Goal: Check status: Check status

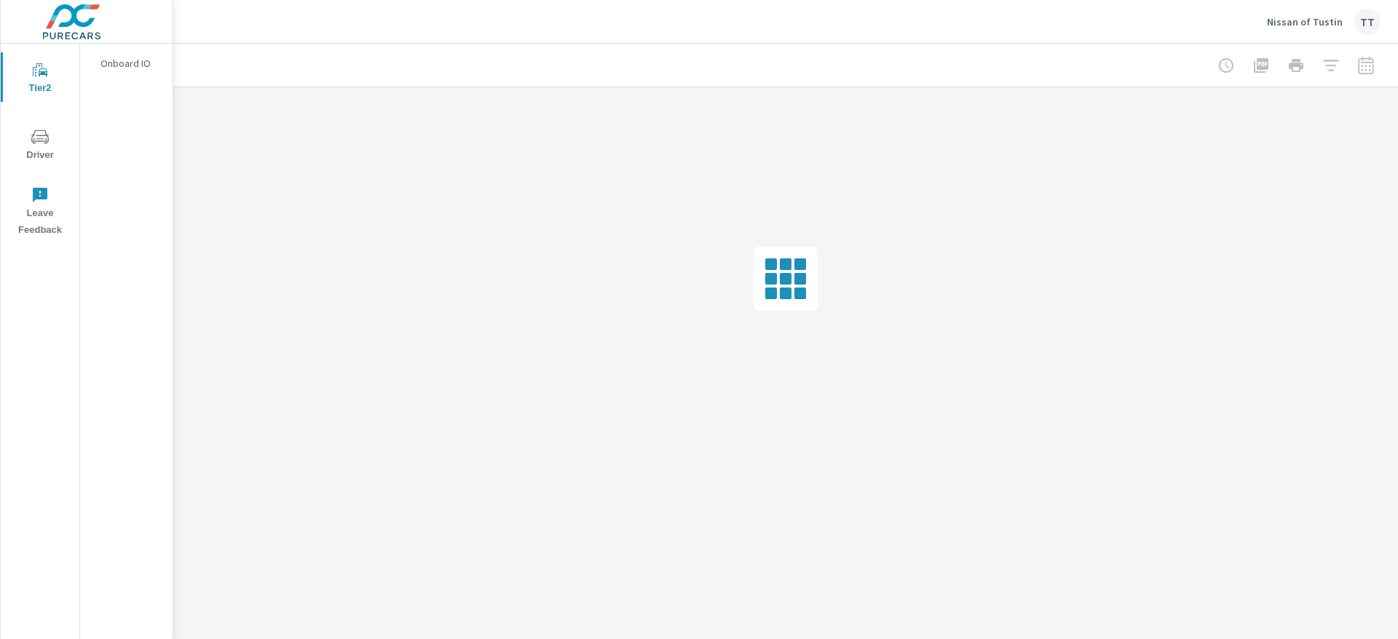
click at [1374, 27] on div "TT" at bounding box center [1367, 22] width 26 height 26
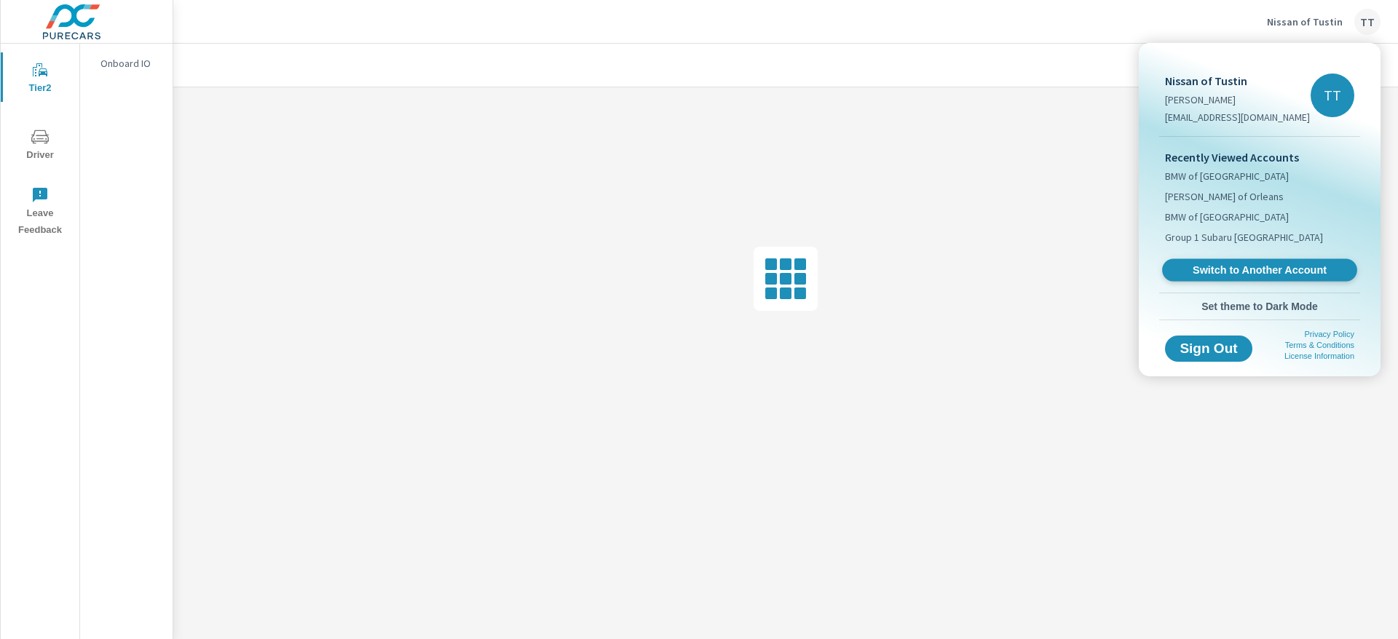
click at [1228, 280] on link "Switch to Another Account" at bounding box center [1259, 270] width 195 height 23
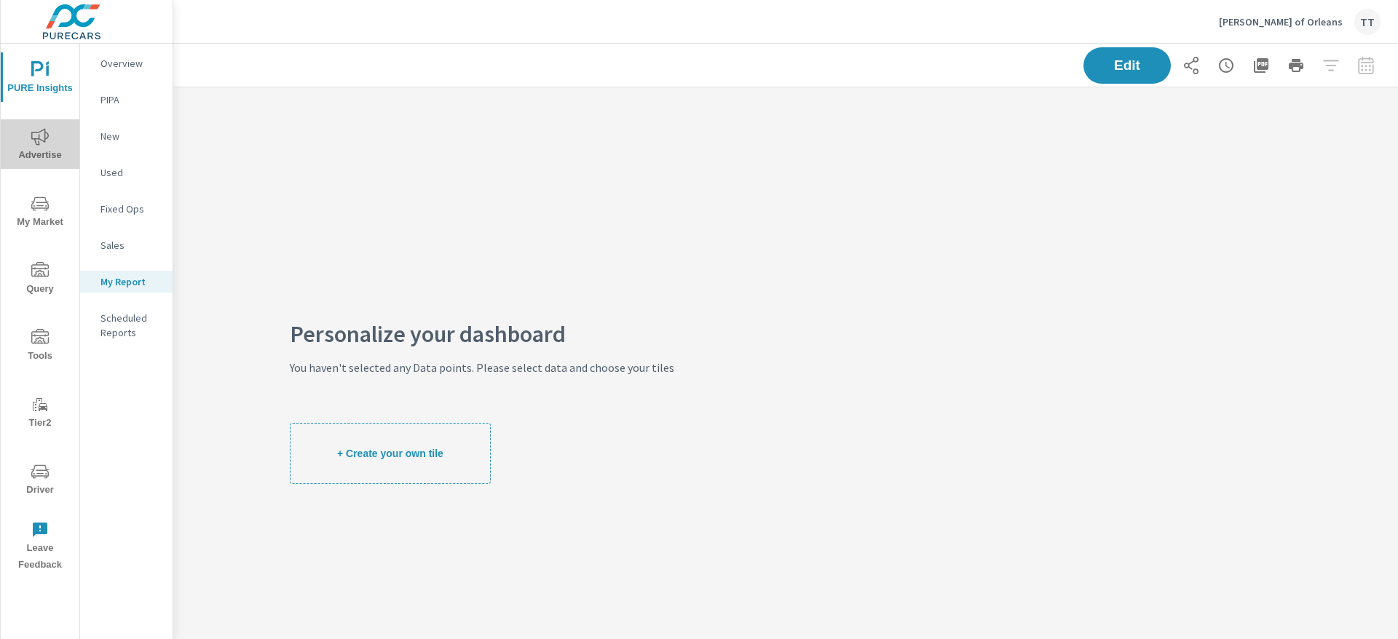
click at [39, 143] on icon "nav menu" at bounding box center [39, 136] width 17 height 17
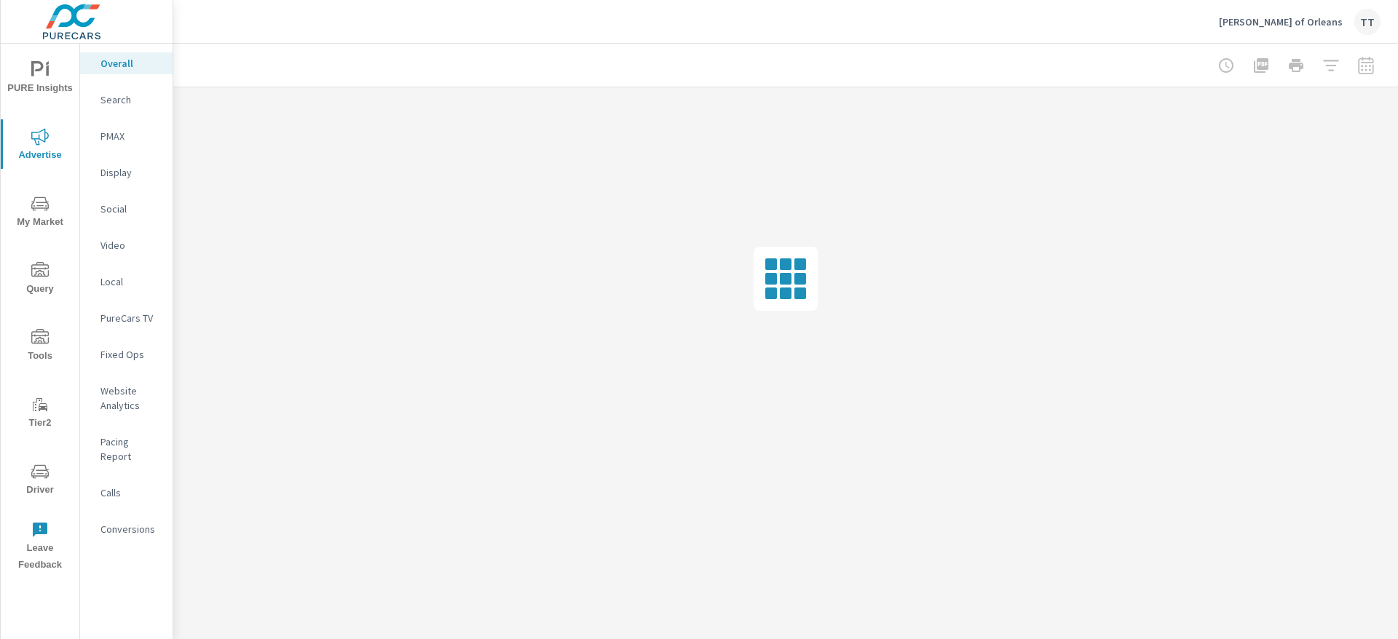
click at [123, 168] on p "Display" at bounding box center [130, 172] width 60 height 15
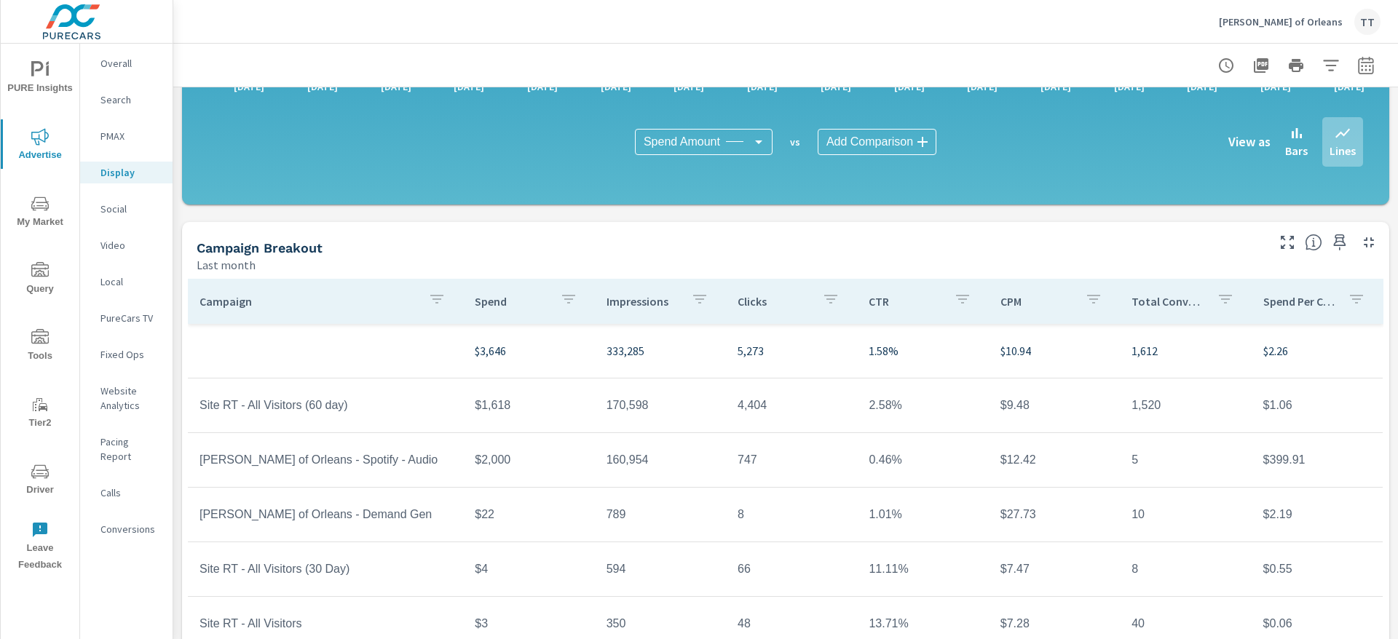
scroll to position [354, 0]
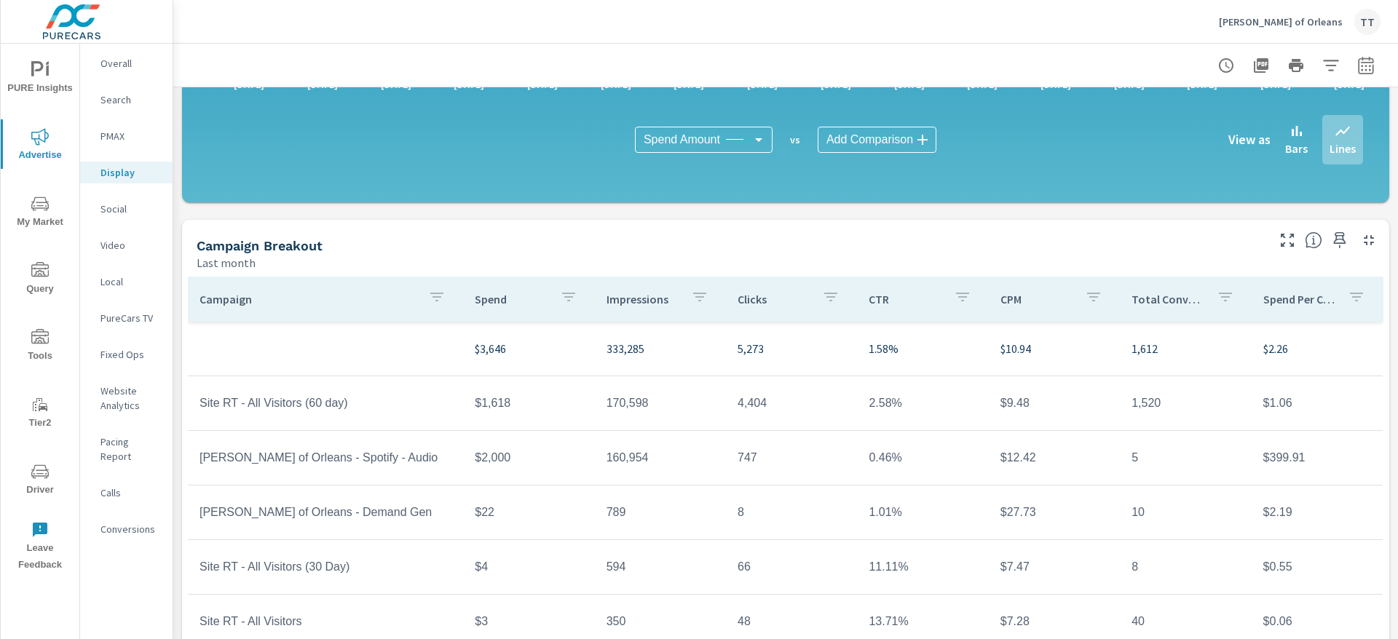
click at [360, 513] on td "Ira Toyota of Orleans - Demand Gen" at bounding box center [325, 512] width 275 height 36
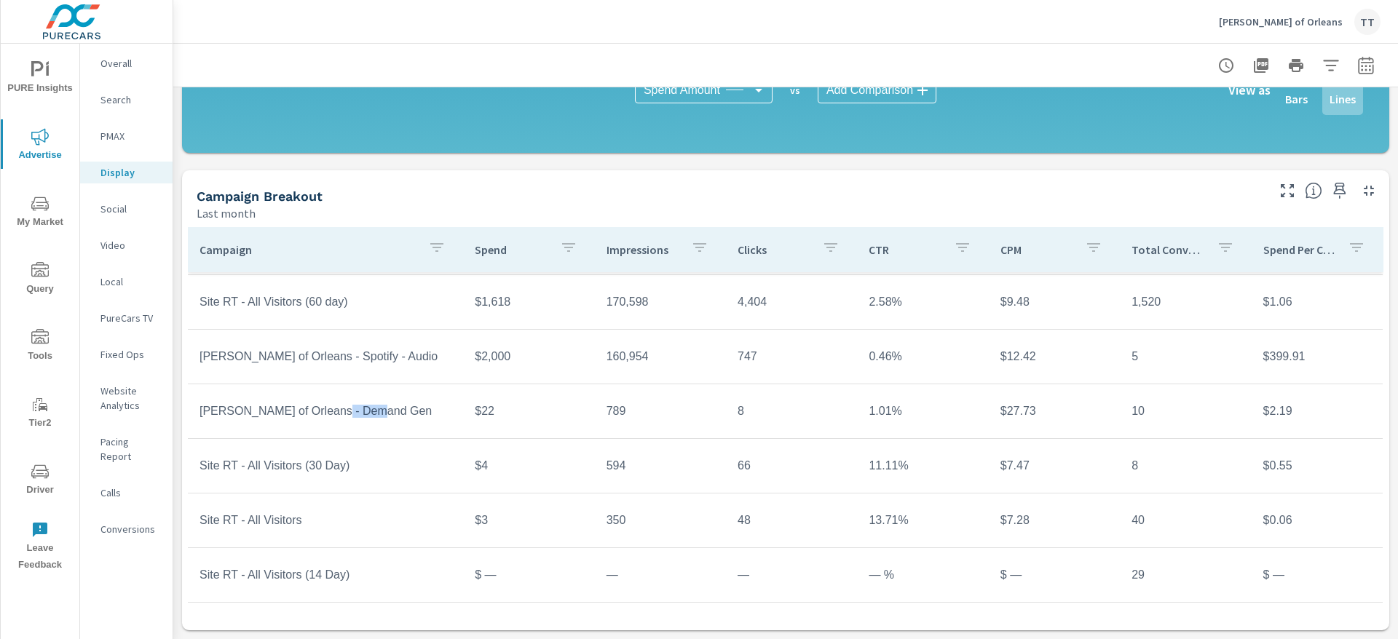
scroll to position [51, 0]
click at [1179, 170] on div "Campaign Breakout Last month" at bounding box center [726, 196] width 1088 height 52
